Goal: Task Accomplishment & Management: Use online tool/utility

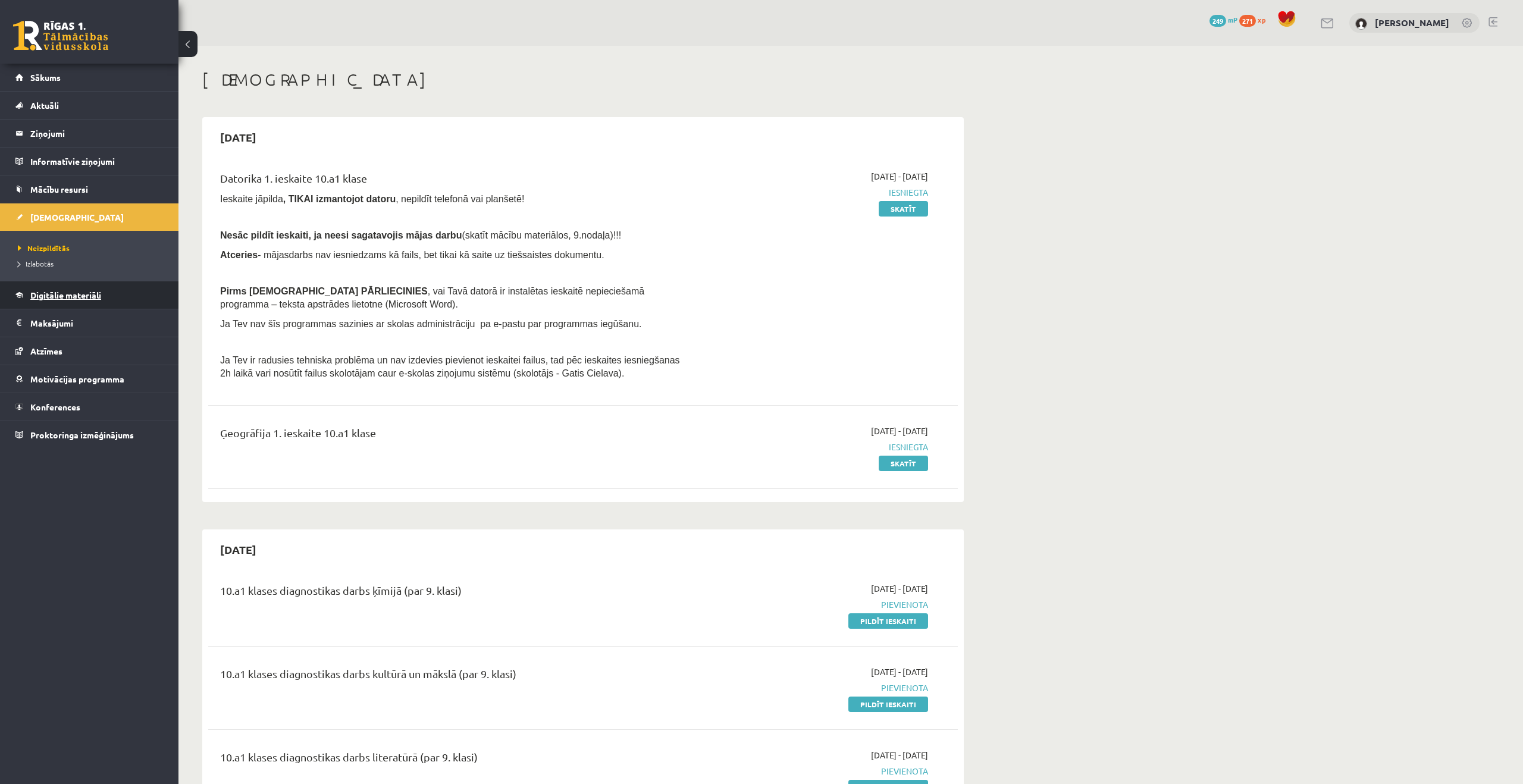
click at [57, 301] on link "Digitālie materiāli" at bounding box center [89, 295] width 148 height 28
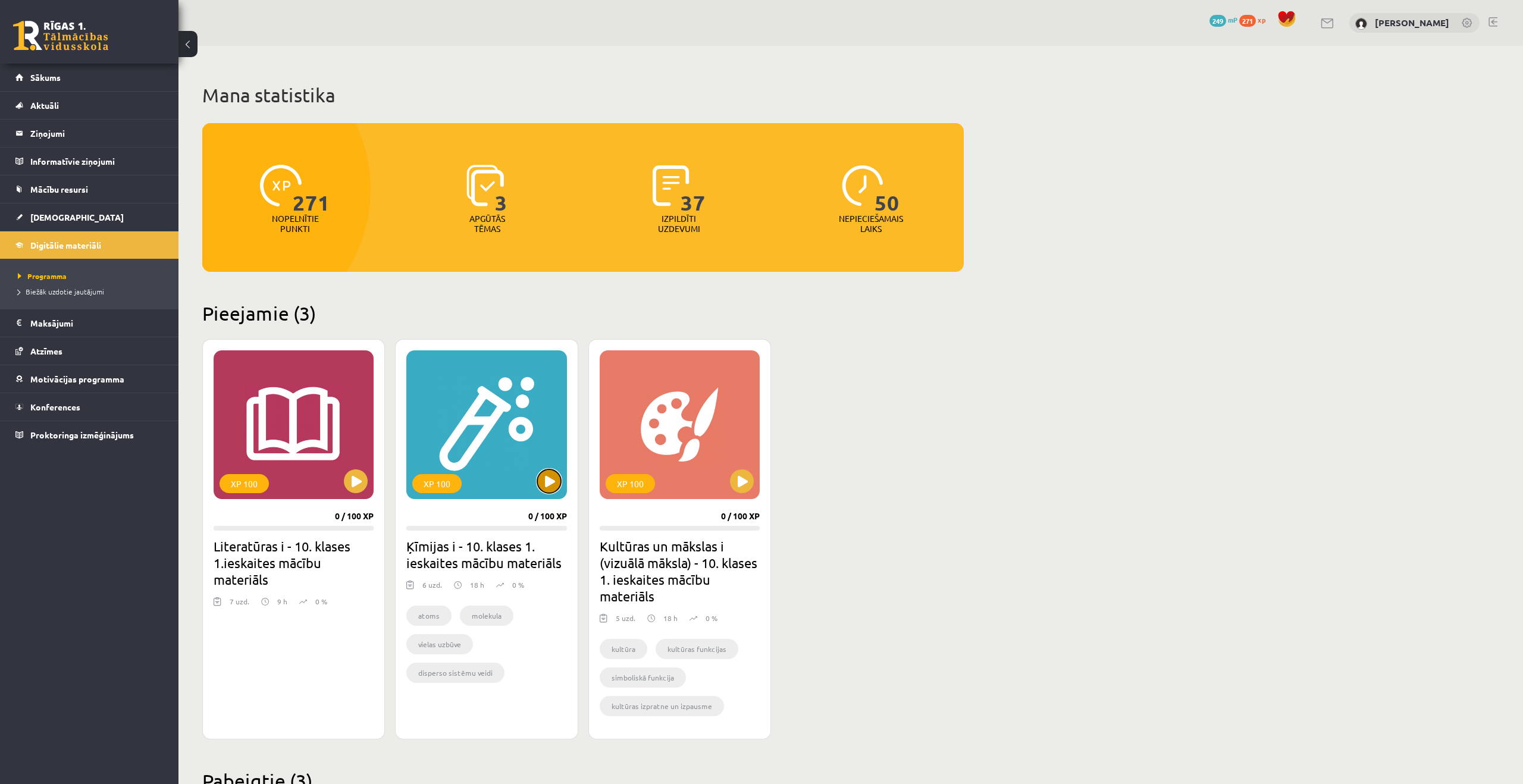
click at [551, 476] on button at bounding box center [548, 480] width 24 height 24
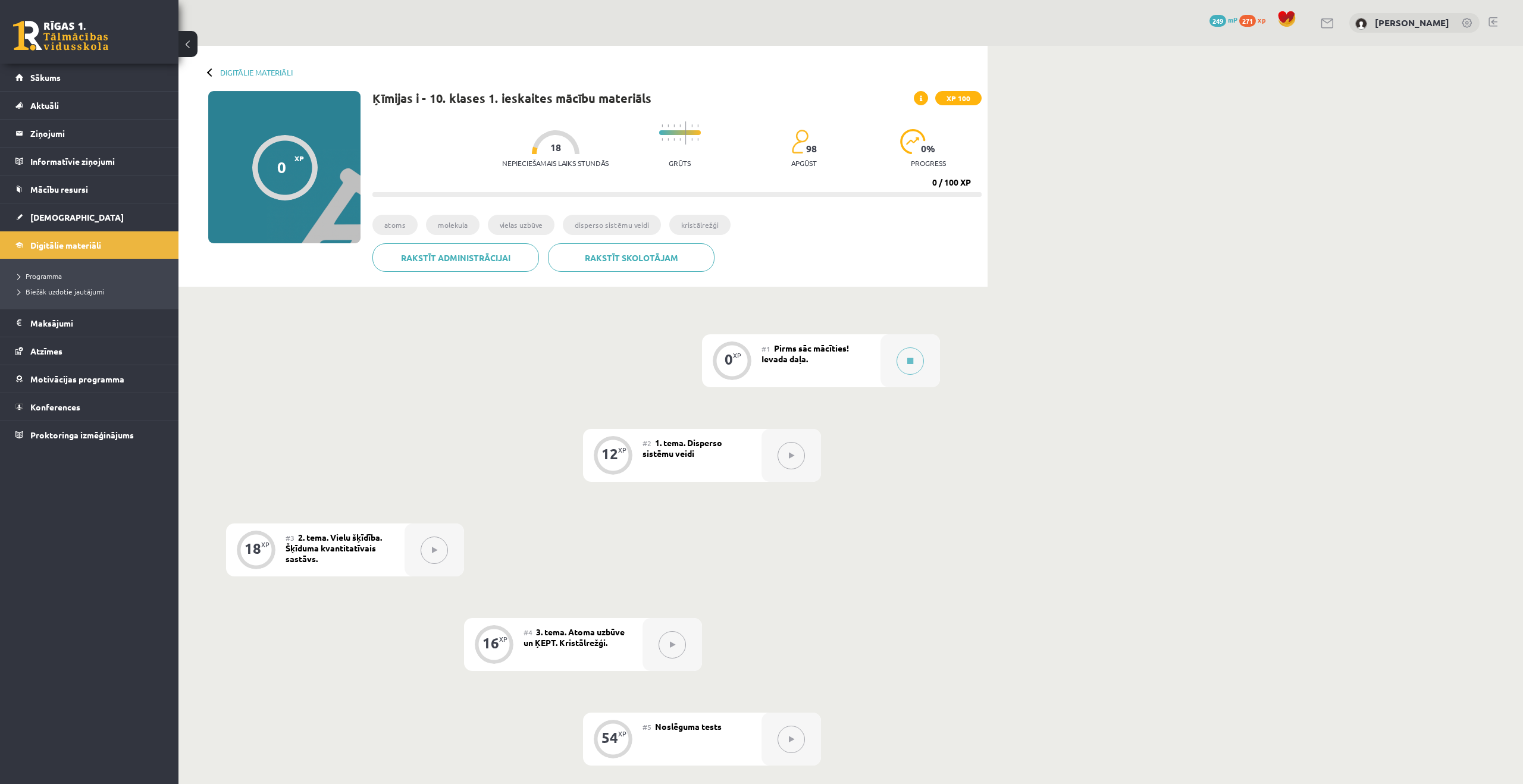
click at [786, 460] on button at bounding box center [791, 455] width 28 height 28
click at [923, 364] on div at bounding box center [910, 361] width 60 height 53
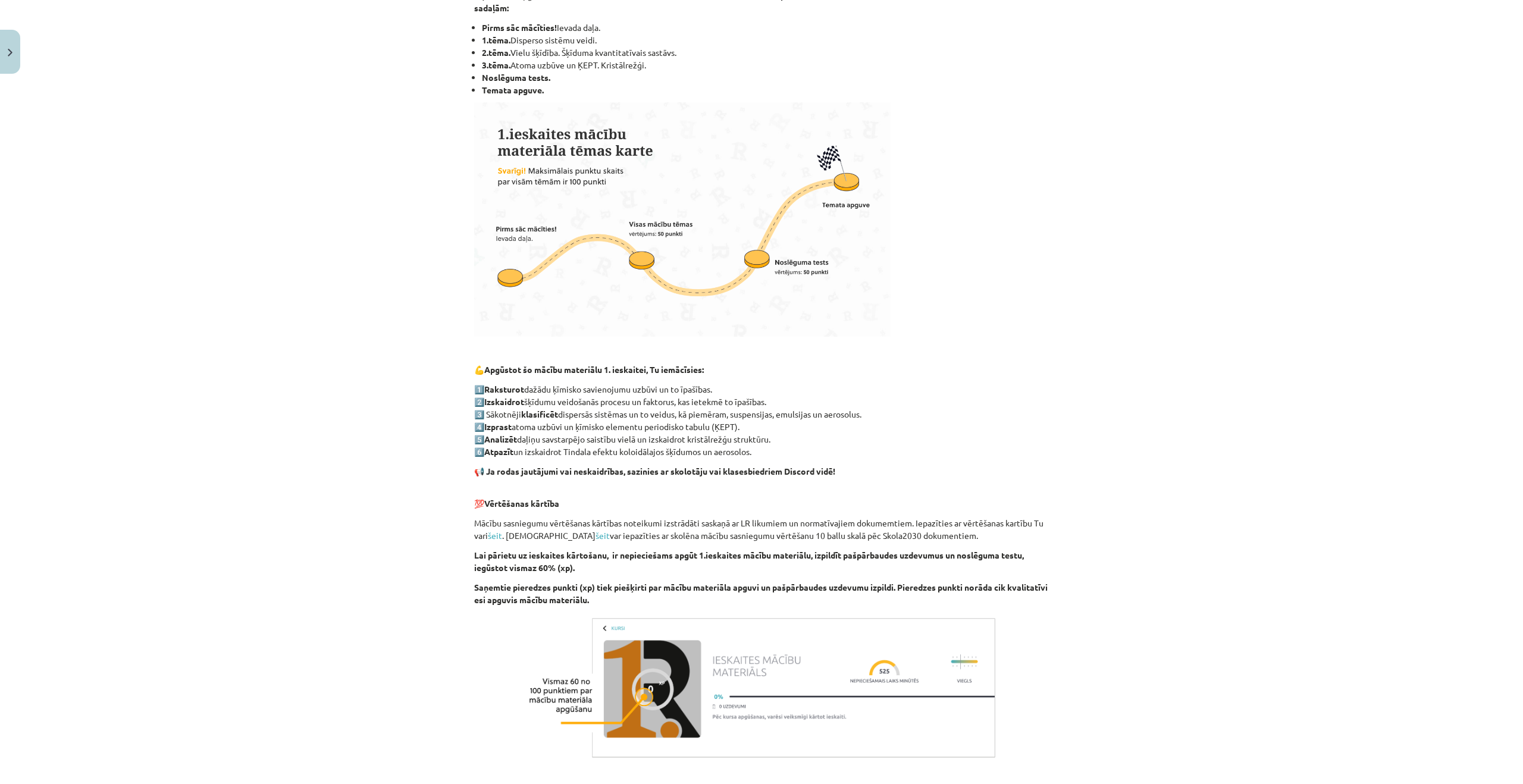
scroll to position [372, 0]
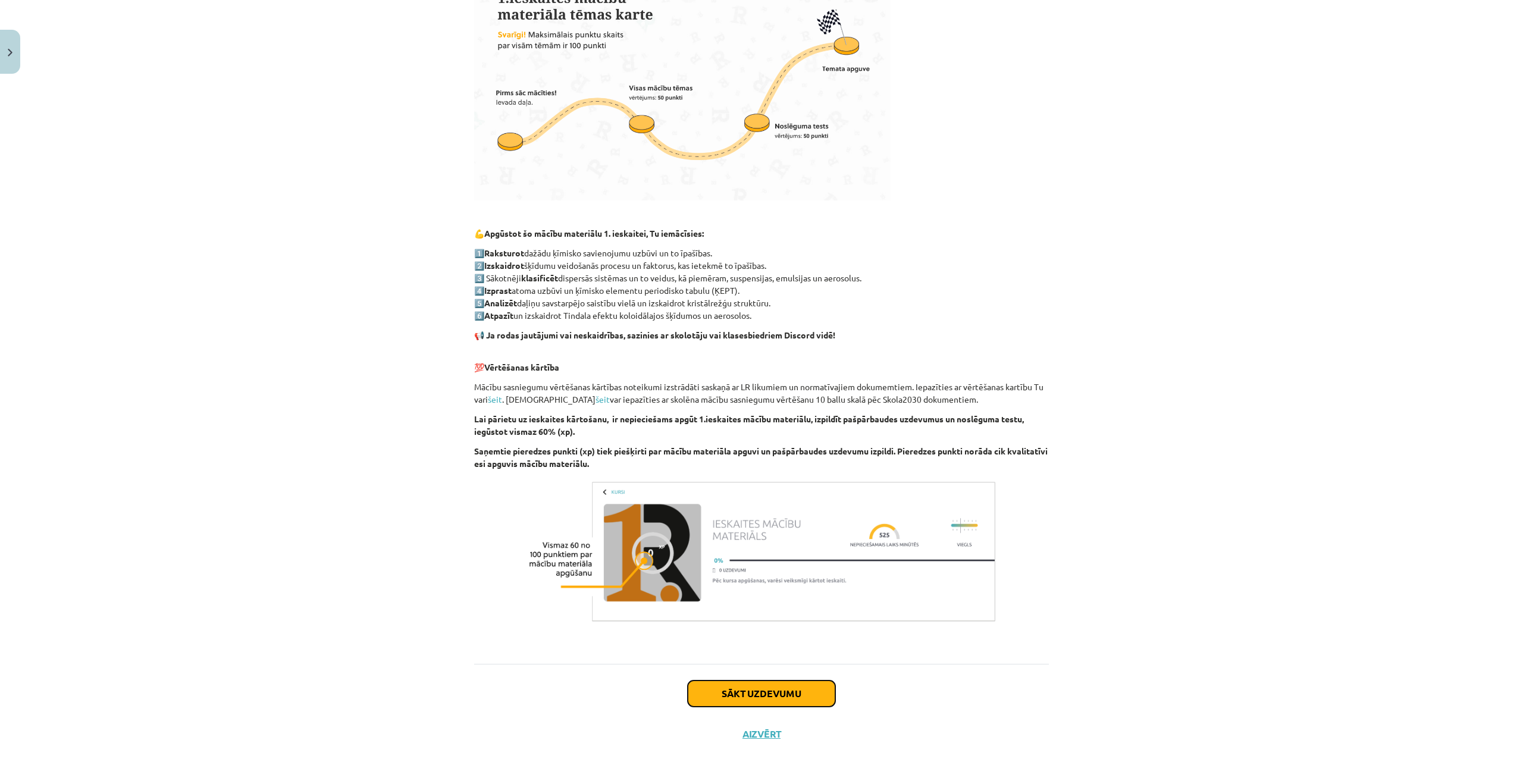
click at [733, 695] on button "Sākt uzdevumu" at bounding box center [762, 694] width 148 height 27
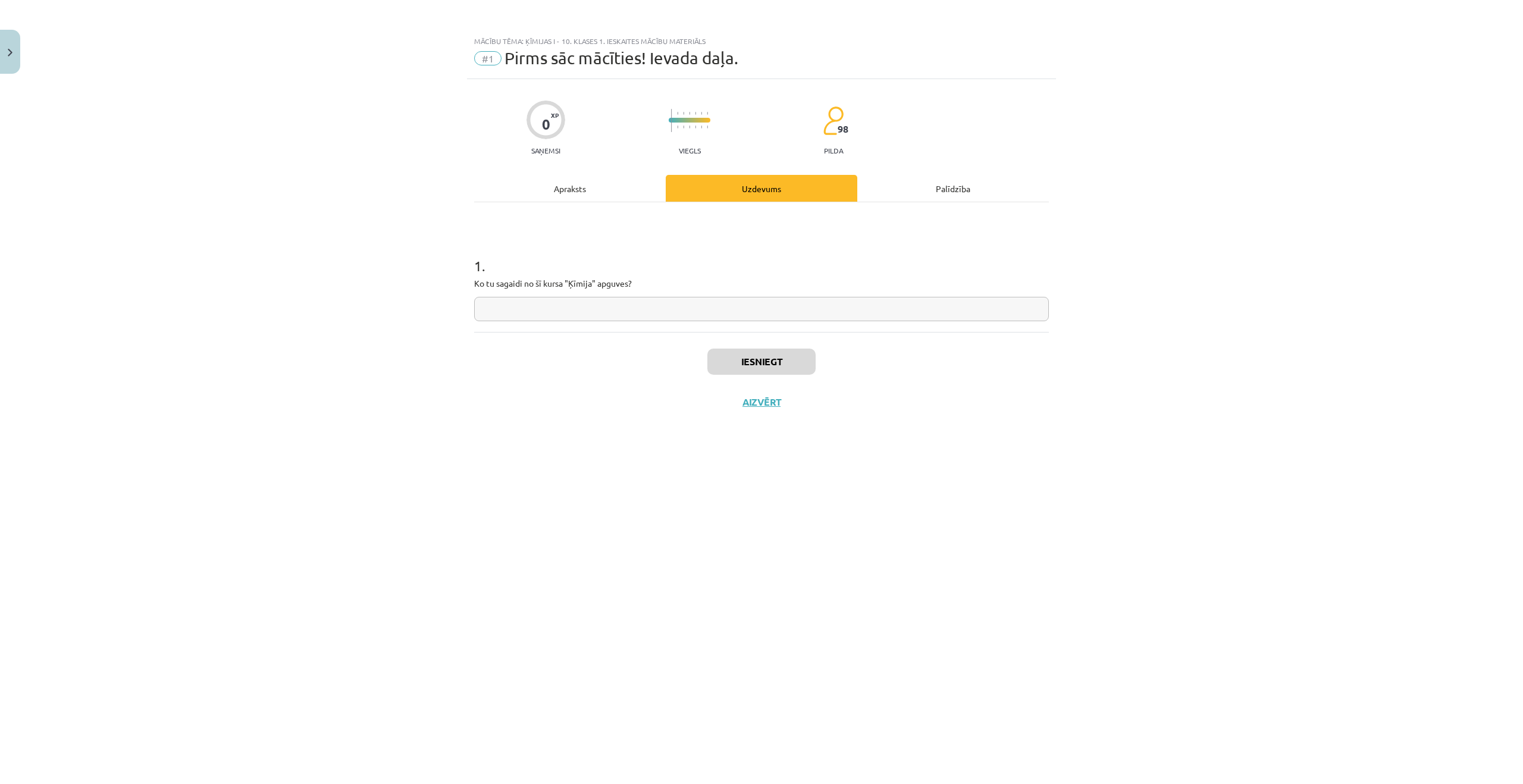
scroll to position [0, 0]
click at [510, 303] on input "text" at bounding box center [762, 309] width 575 height 25
type input "**********"
click at [722, 355] on button "Iesniegt" at bounding box center [762, 362] width 109 height 27
click at [770, 421] on button "Nākamā nodarbība" at bounding box center [762, 409] width 117 height 28
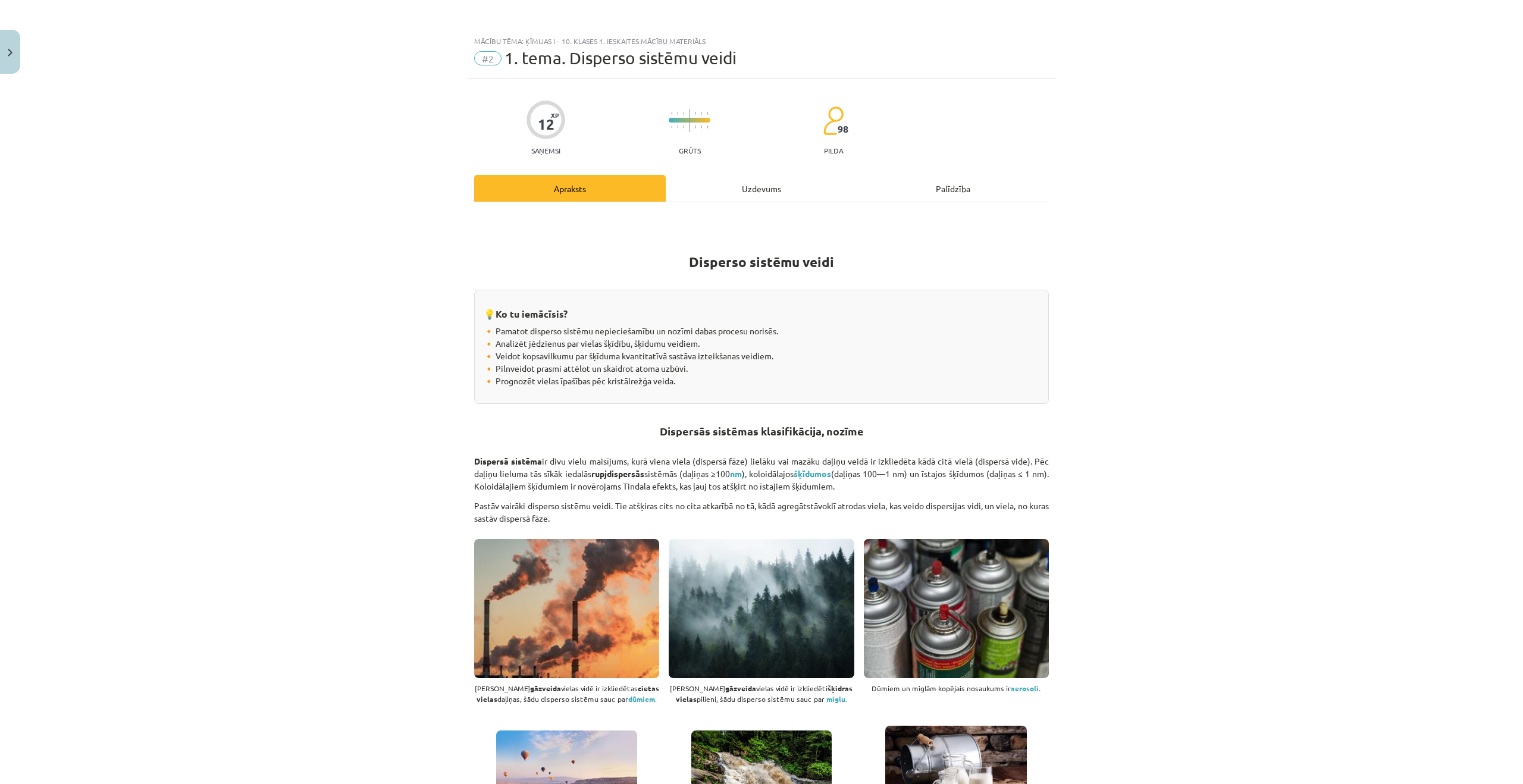
drag, startPoint x: 21, startPoint y: 47, endPoint x: 12, endPoint y: 47, distance: 9.0
click at [21, 47] on div "Mācību tēma: Ķīmijas i - 10. klases 1. ieskaites mācību materiāls #2 1. tema. D…" at bounding box center [762, 392] width 1523 height 784
click at [12, 47] on button "Close" at bounding box center [10, 51] width 20 height 44
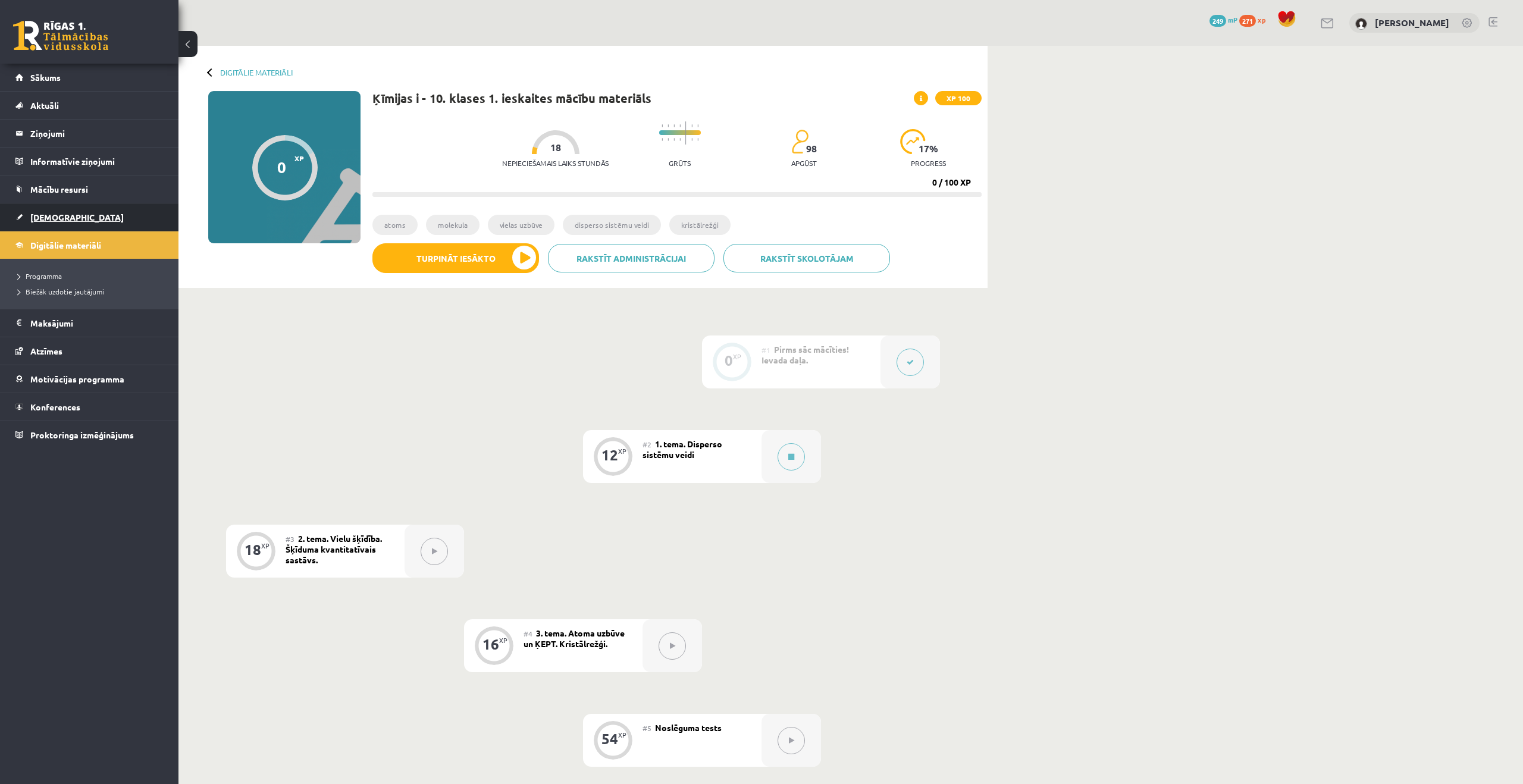
click at [45, 217] on span "[DEMOGRAPHIC_DATA]" at bounding box center [77, 217] width 93 height 10
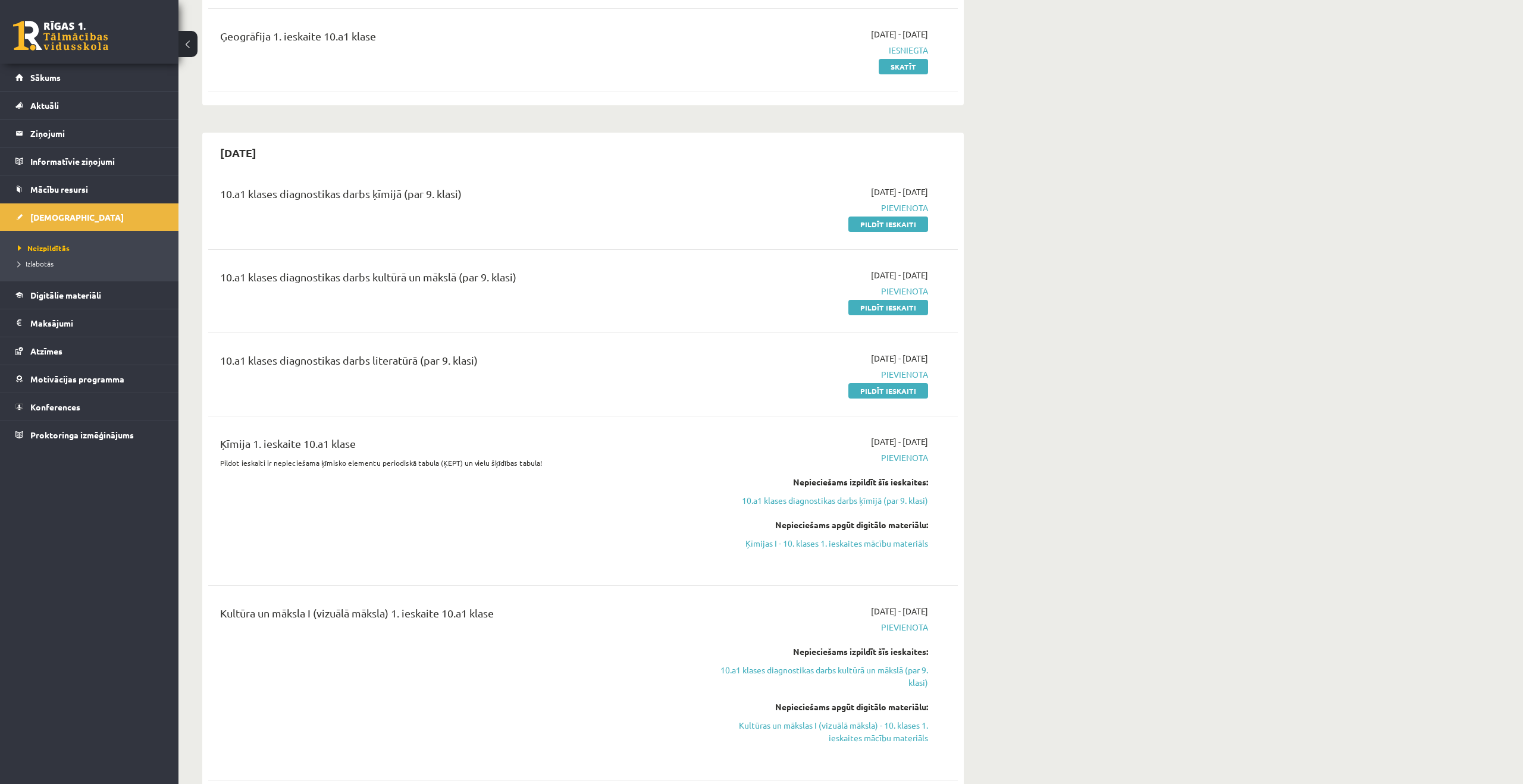
scroll to position [355, 0]
